Goal: Transaction & Acquisition: Purchase product/service

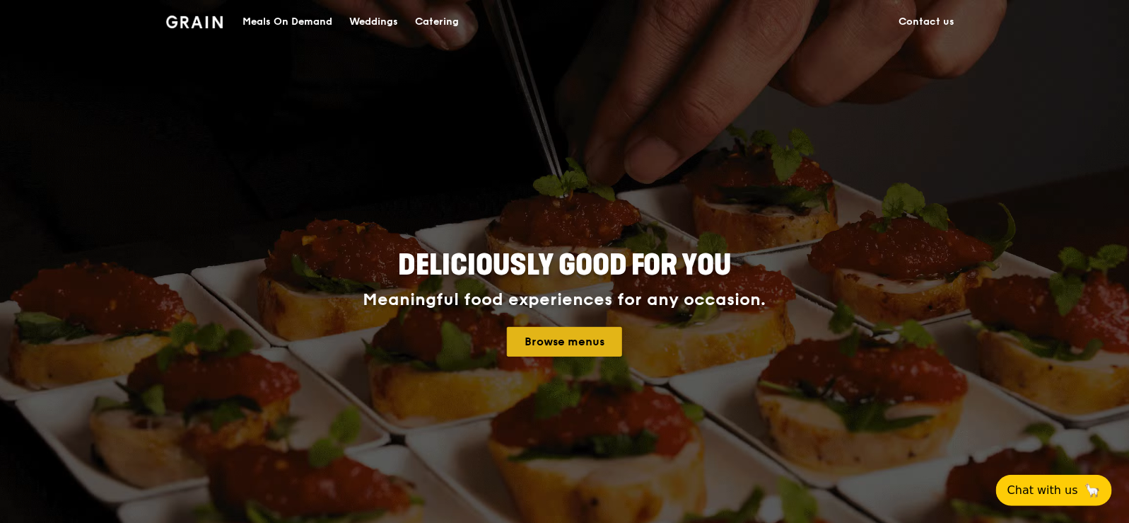
click at [556, 339] on link "Browse menus" at bounding box center [564, 342] width 115 height 30
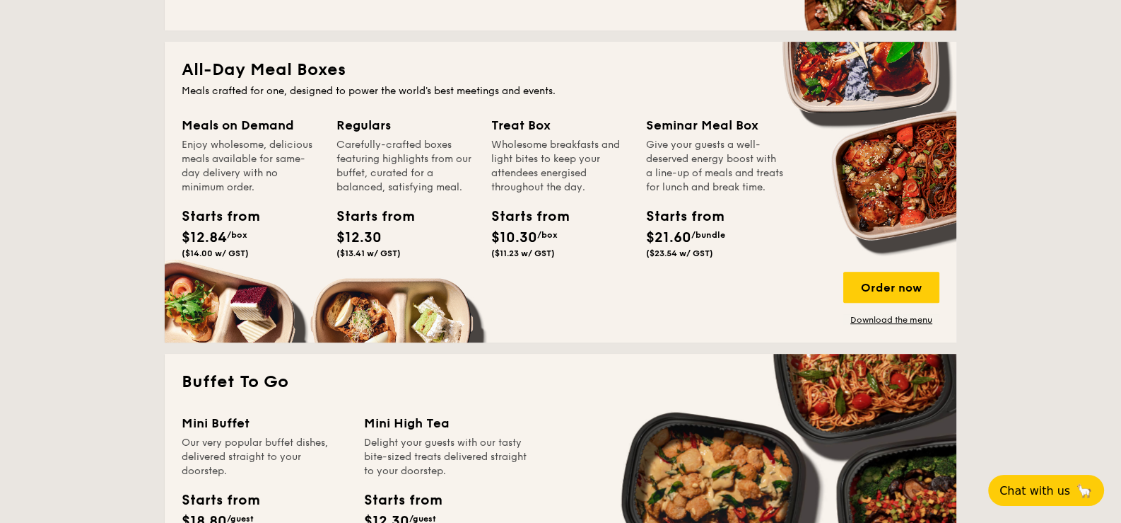
scroll to position [919, 0]
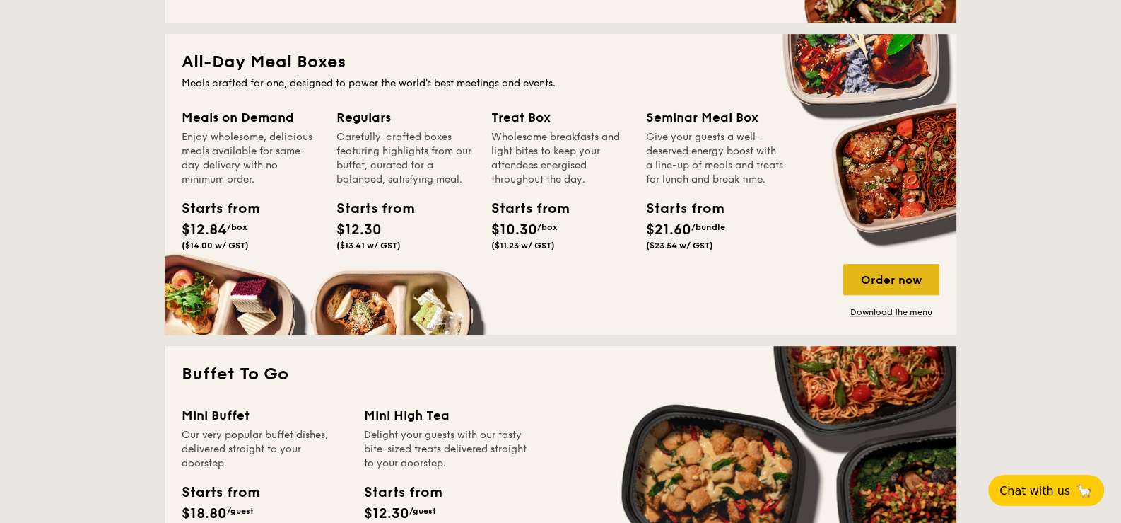
click at [904, 274] on div "Order now" at bounding box center [892, 279] width 96 height 31
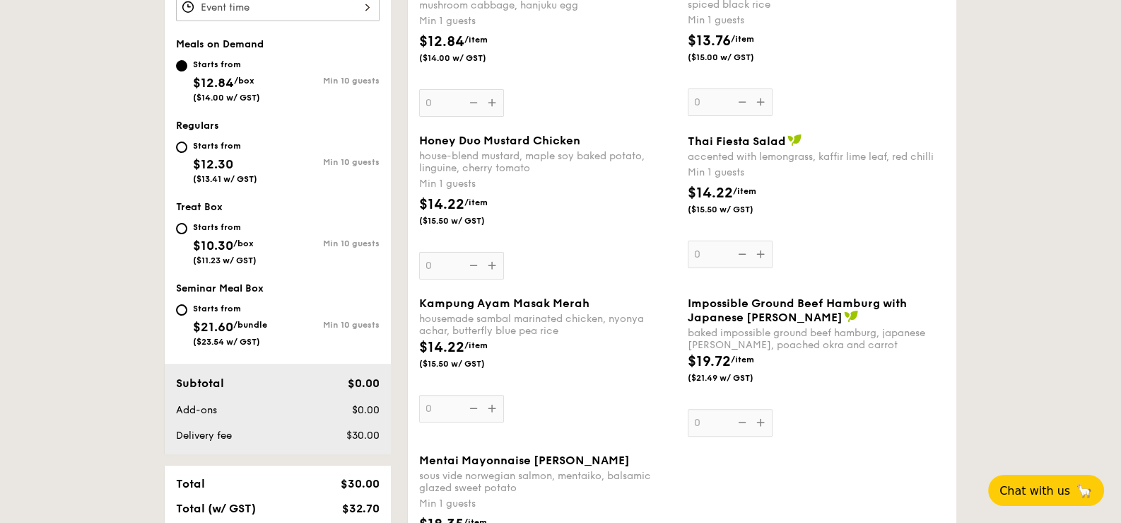
scroll to position [495, 0]
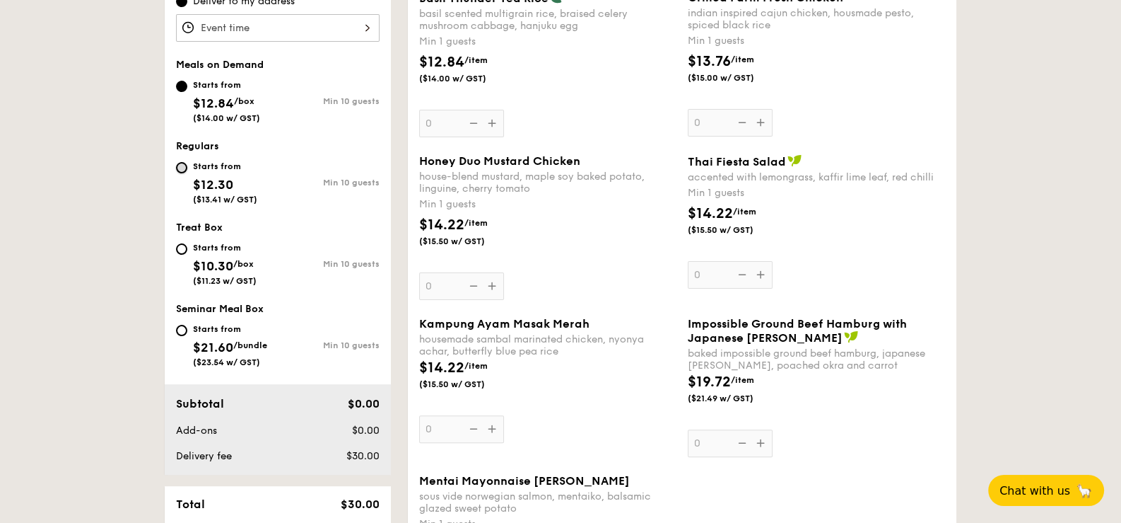
click at [181, 165] on input "Starts from $12.30 ($13.41 w/ GST) Min 10 guests" at bounding box center [181, 167] width 11 height 11
radio input "true"
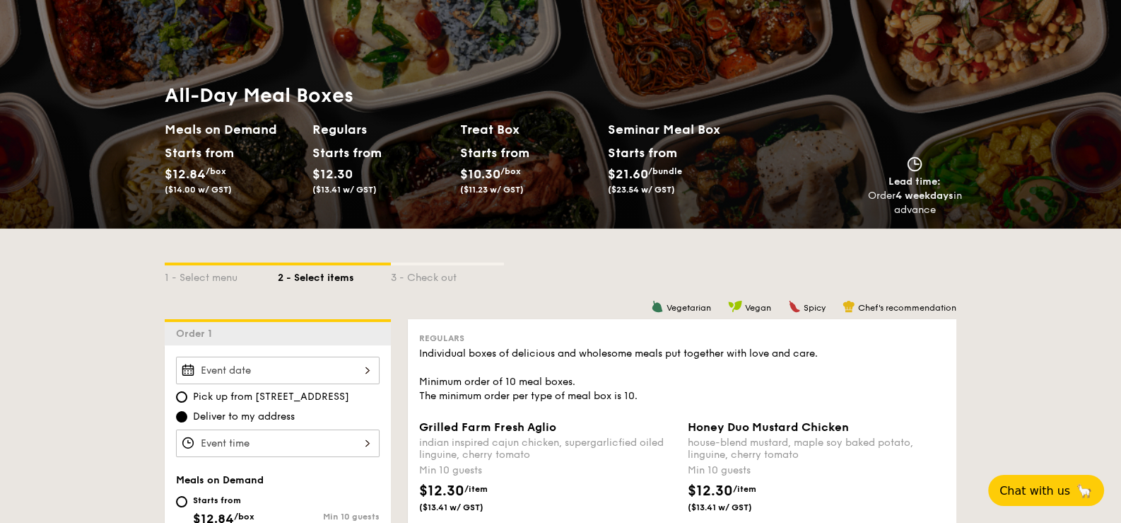
scroll to position [0, 0]
